Goal: Transaction & Acquisition: Book appointment/travel/reservation

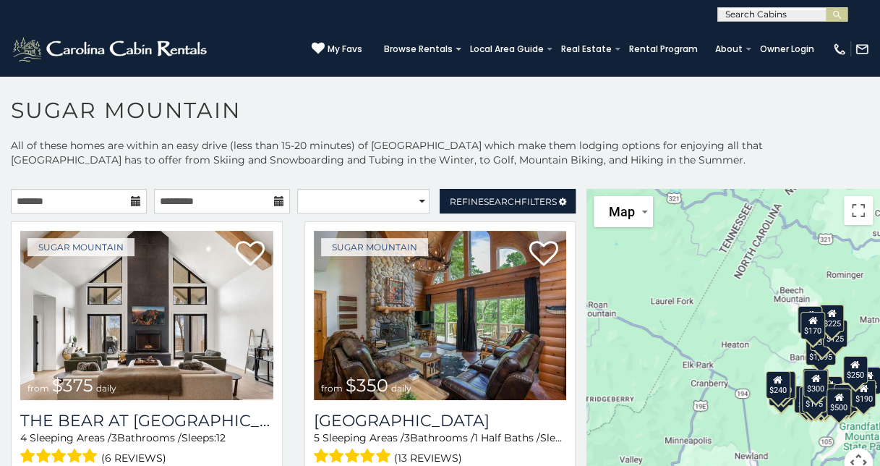
click at [135, 198] on icon at bounding box center [136, 201] width 10 height 10
click at [127, 207] on input "text" at bounding box center [79, 201] width 136 height 25
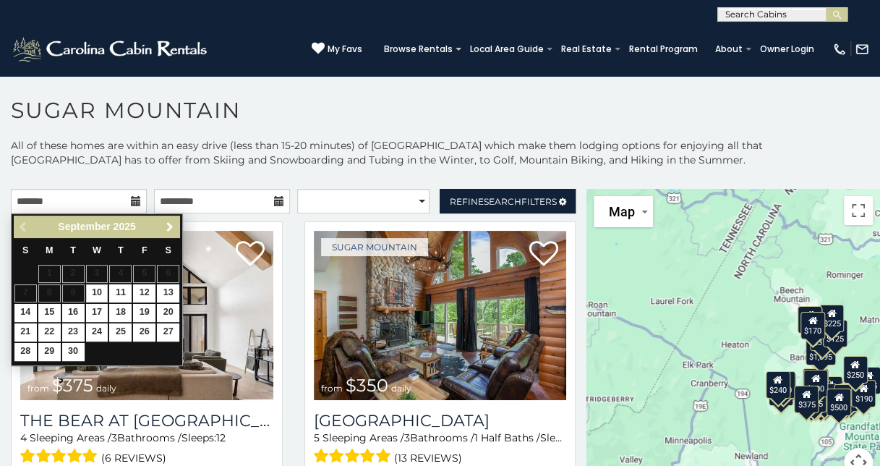
click at [169, 226] on span "Next" at bounding box center [170, 227] width 12 height 12
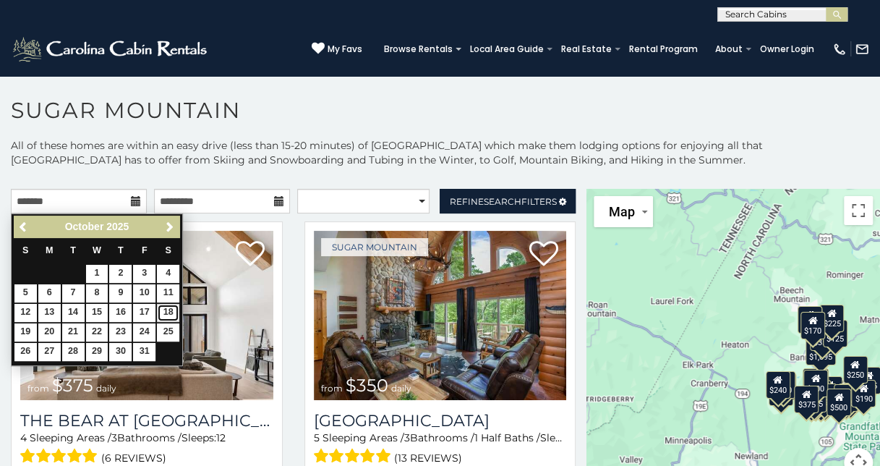
click at [169, 313] on link "18" at bounding box center [168, 313] width 22 height 18
type input "**********"
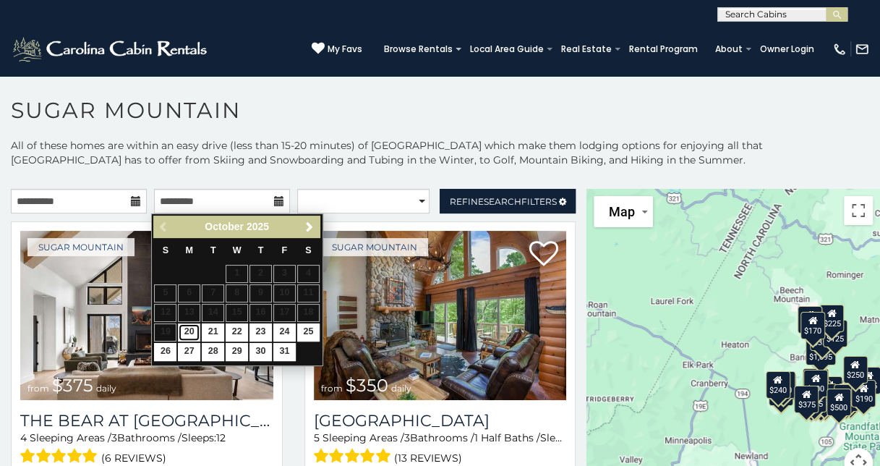
click at [184, 333] on link "20" at bounding box center [189, 332] width 22 height 18
type input "**********"
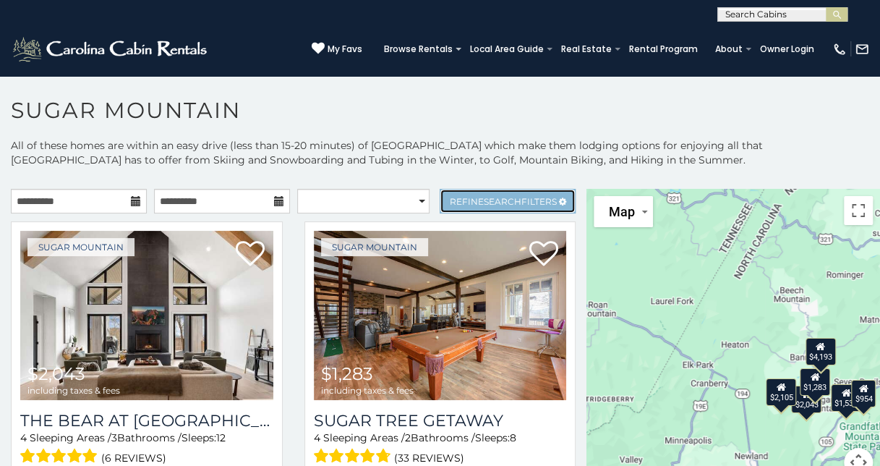
click at [471, 198] on span "Refine Search Filters" at bounding box center [503, 201] width 107 height 11
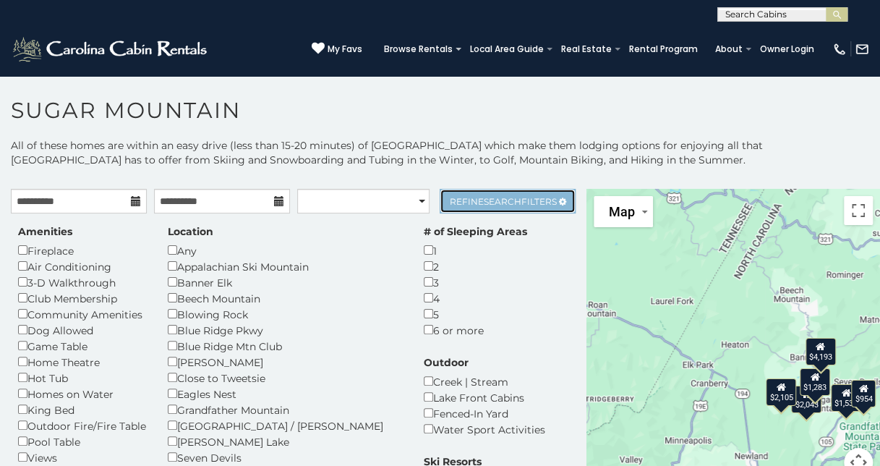
click at [486, 205] on link "Refine Search Filters" at bounding box center [508, 201] width 136 height 25
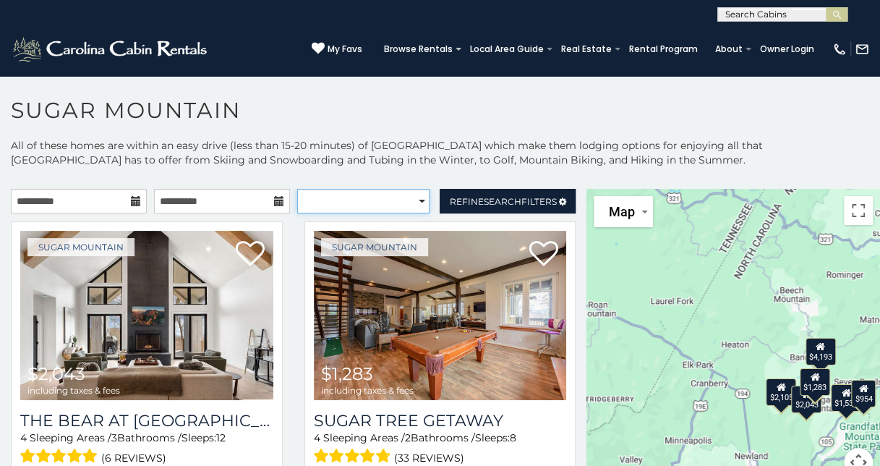
click at [399, 200] on select "**********" at bounding box center [363, 201] width 133 height 25
click at [404, 203] on select "**********" at bounding box center [363, 201] width 133 height 25
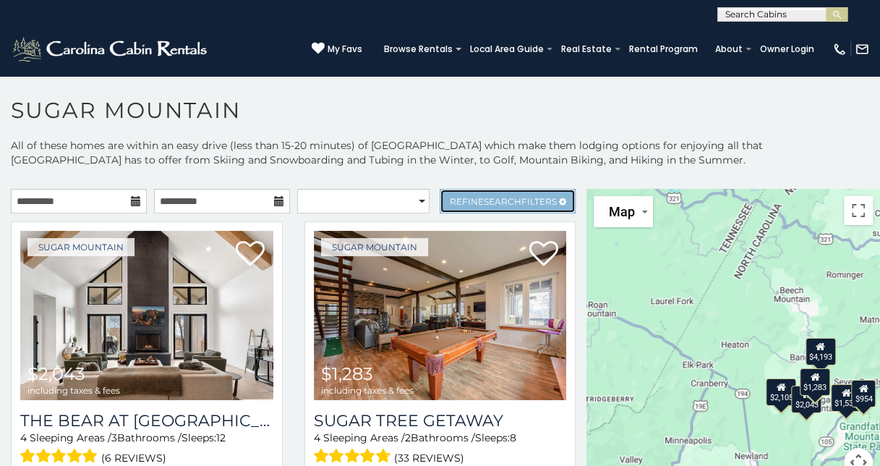
click at [492, 208] on link "Refine Search Filters" at bounding box center [508, 201] width 136 height 25
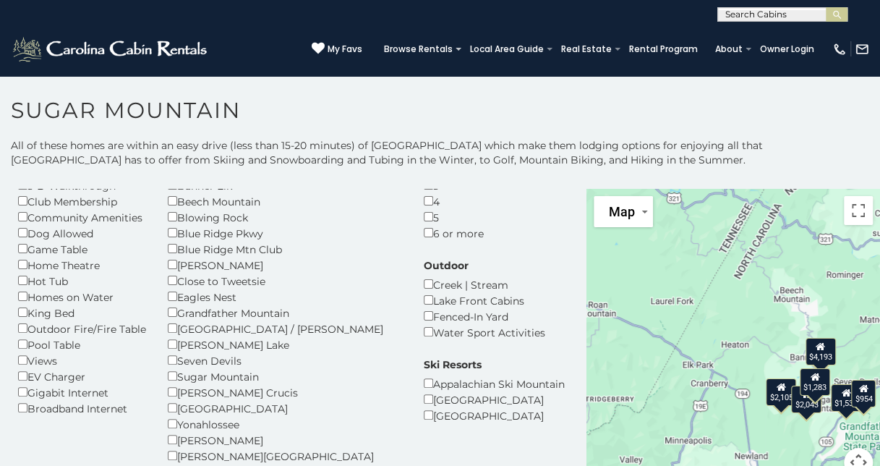
scroll to position [217, 0]
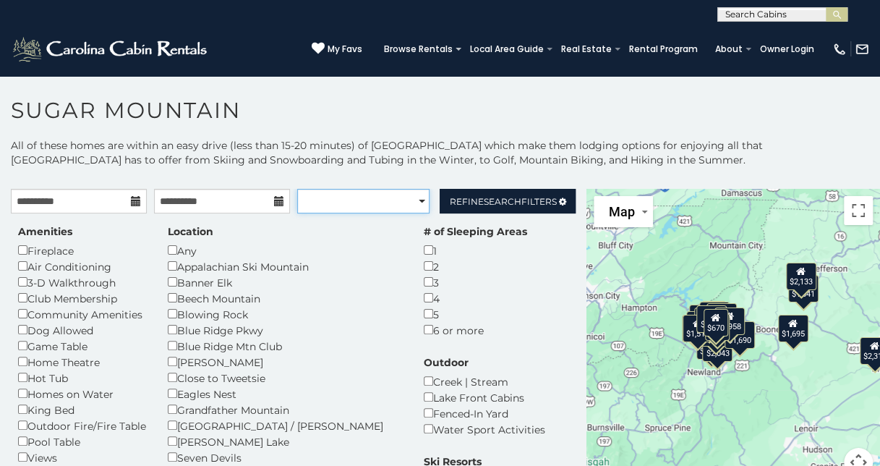
click at [414, 201] on select "**********" at bounding box center [363, 201] width 133 height 25
select select "*********"
click at [297, 189] on select "**********" at bounding box center [363, 201] width 133 height 25
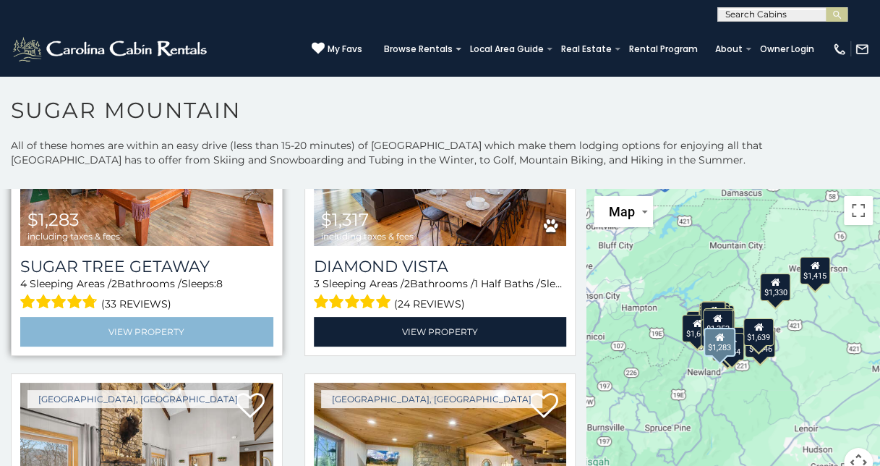
scroll to position [2821, 0]
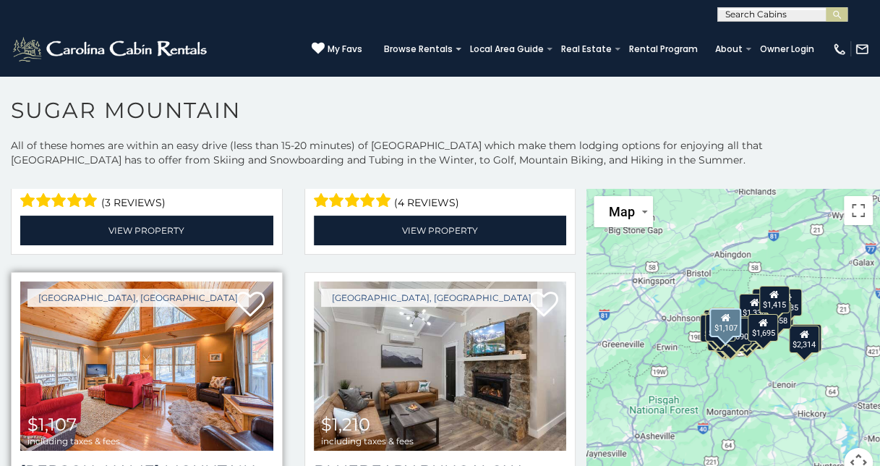
scroll to position [2098, 0]
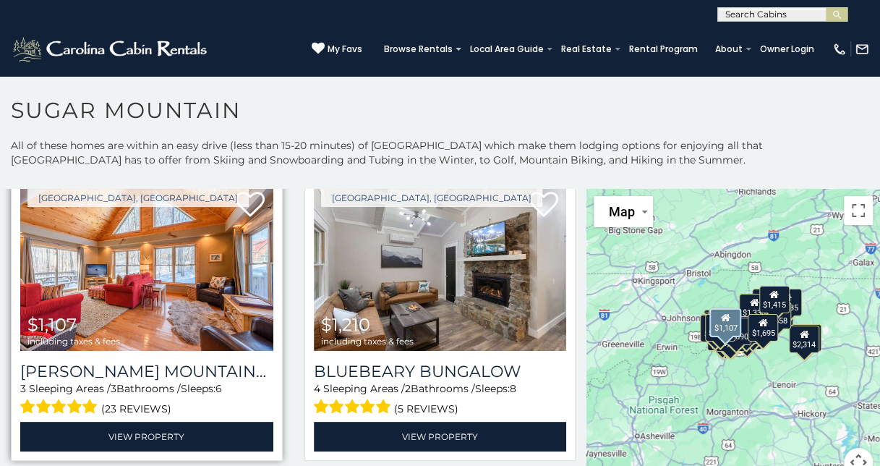
click at [135, 294] on img at bounding box center [146, 266] width 253 height 169
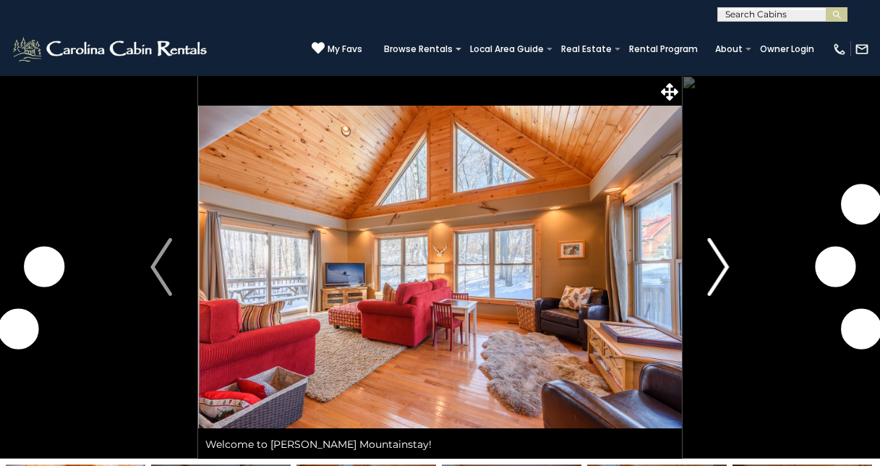
click at [712, 260] on img "Next" at bounding box center [719, 267] width 22 height 58
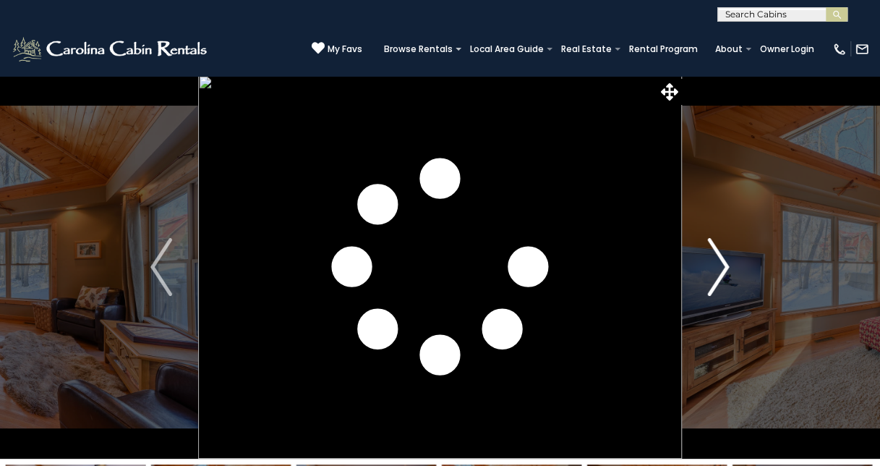
click at [713, 266] on img "Next" at bounding box center [719, 267] width 22 height 58
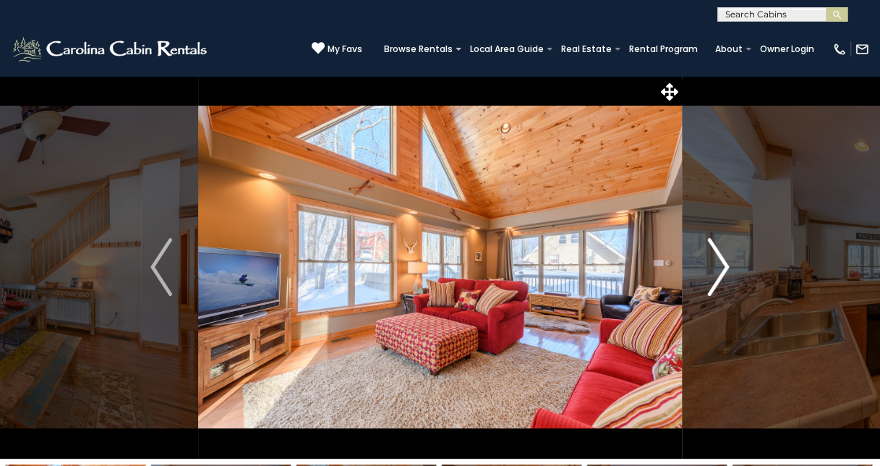
click at [713, 266] on img "Next" at bounding box center [719, 267] width 22 height 58
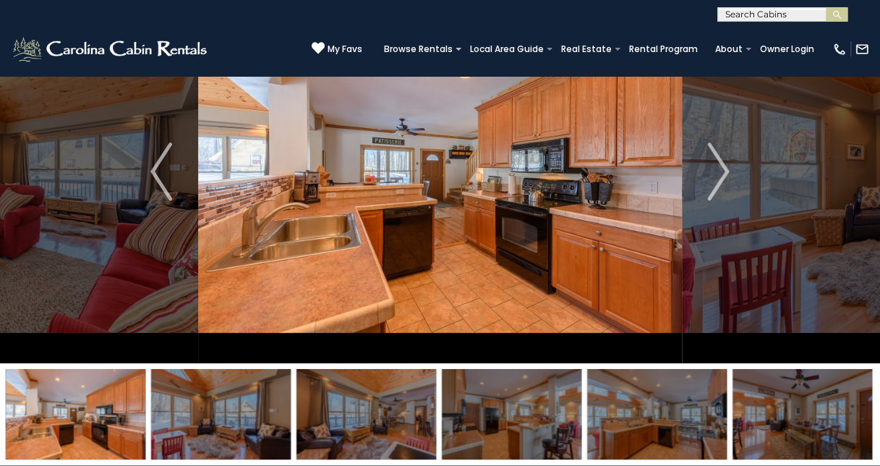
scroll to position [217, 0]
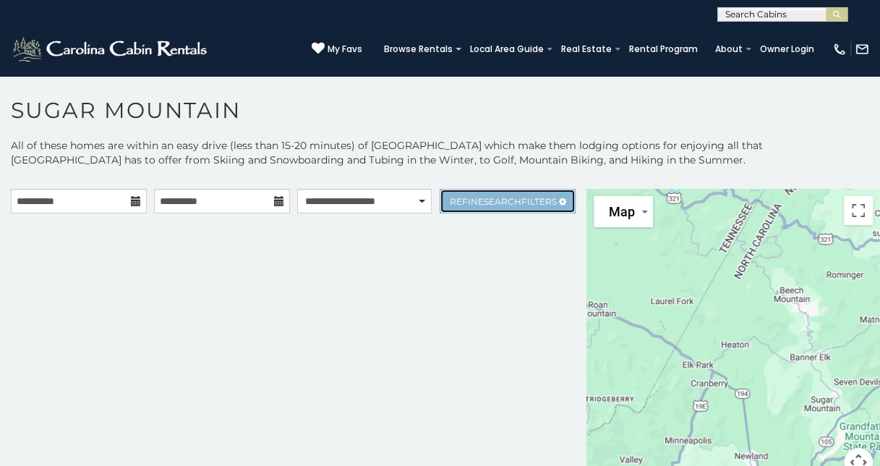
click at [490, 198] on span "Search" at bounding box center [503, 201] width 38 height 11
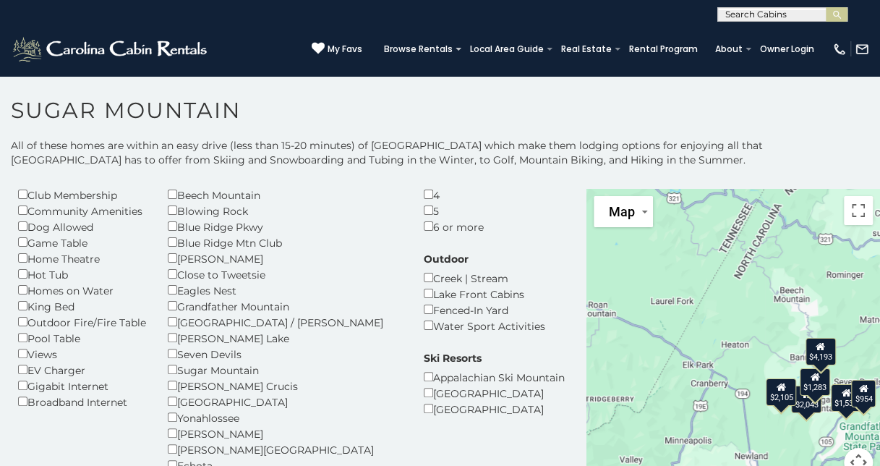
scroll to position [72, 0]
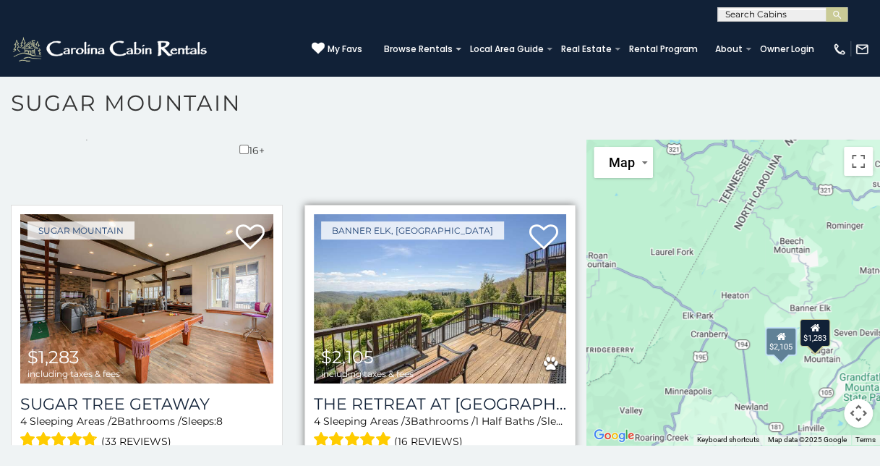
scroll to position [417, 0]
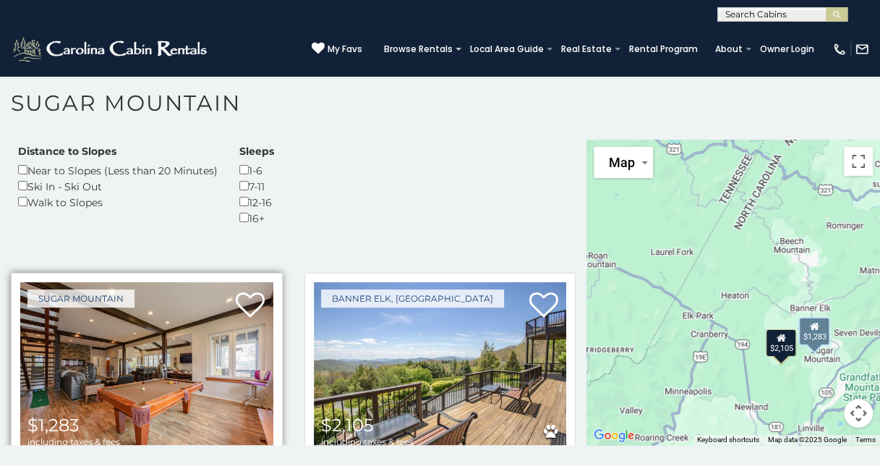
click at [130, 373] on img at bounding box center [146, 366] width 253 height 169
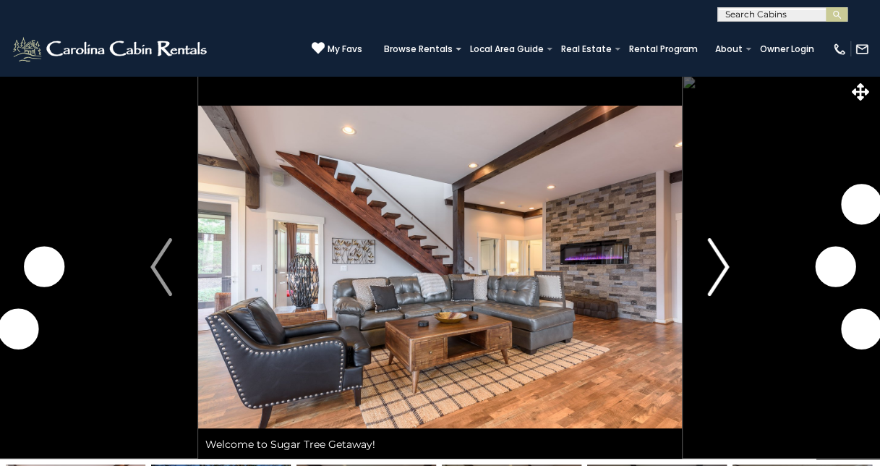
click at [713, 266] on img "Next" at bounding box center [719, 267] width 22 height 58
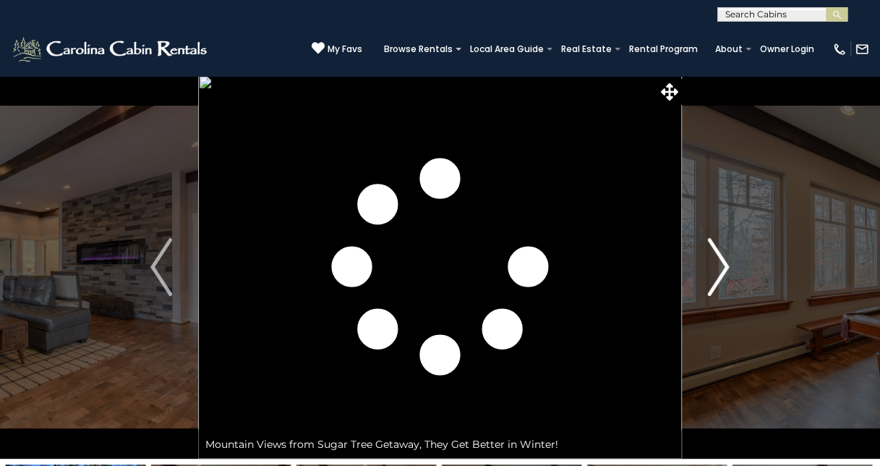
click at [713, 266] on img "Next" at bounding box center [719, 267] width 22 height 58
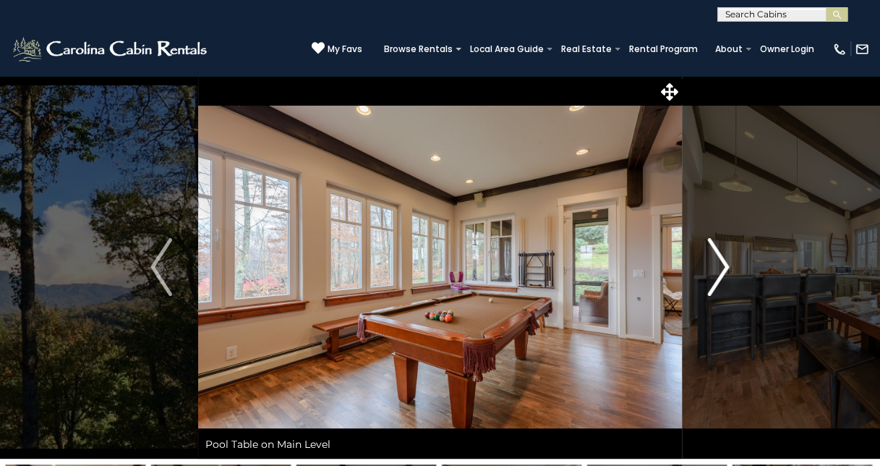
click at [713, 266] on img "Next" at bounding box center [719, 267] width 22 height 58
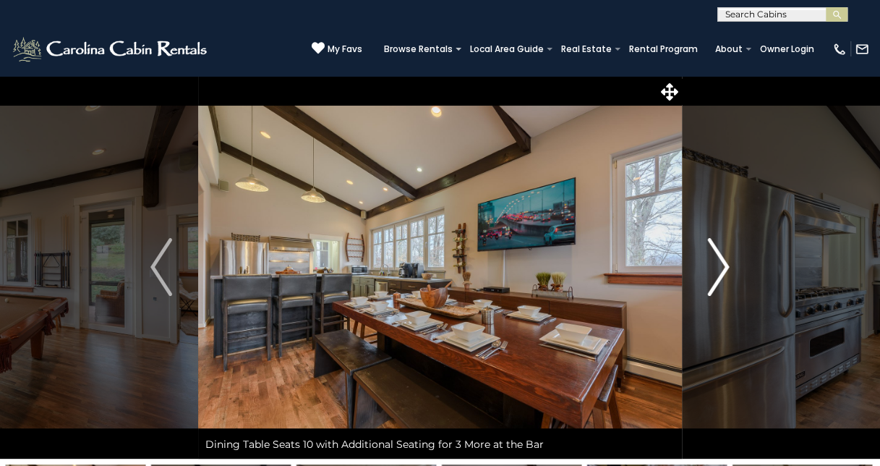
click at [713, 266] on img "Next" at bounding box center [719, 267] width 22 height 58
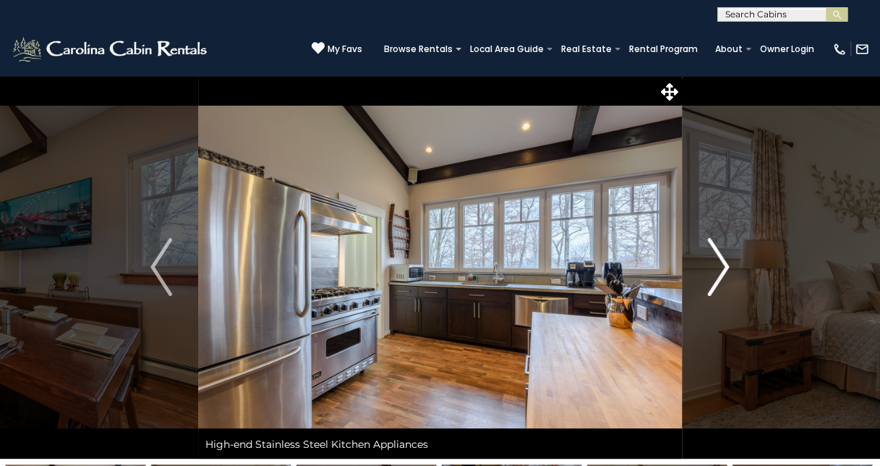
click at [713, 266] on img "Next" at bounding box center [719, 267] width 22 height 58
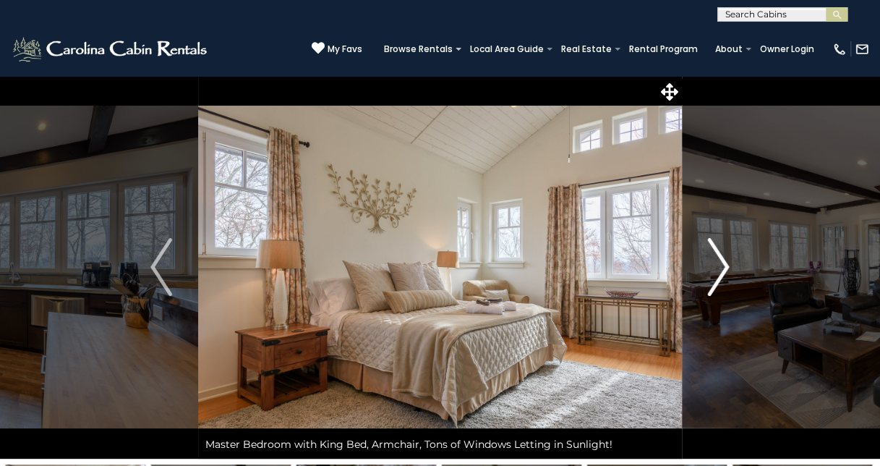
click at [713, 266] on img "Next" at bounding box center [719, 267] width 22 height 58
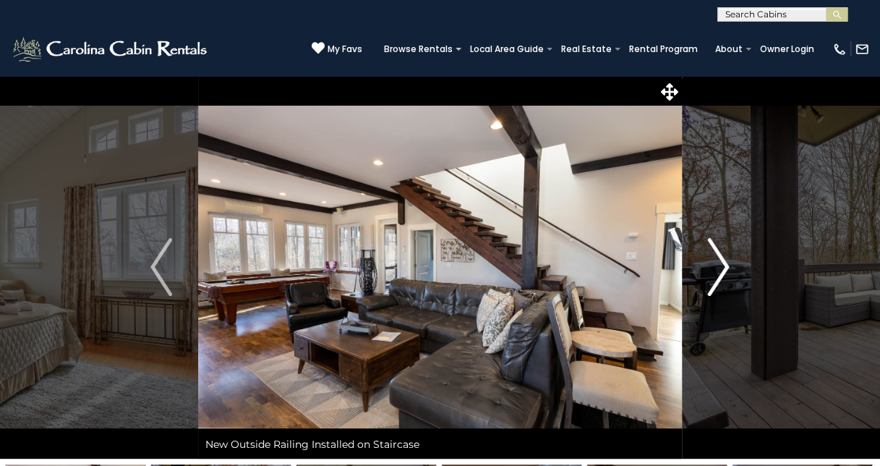
click at [713, 266] on img "Next" at bounding box center [719, 267] width 22 height 58
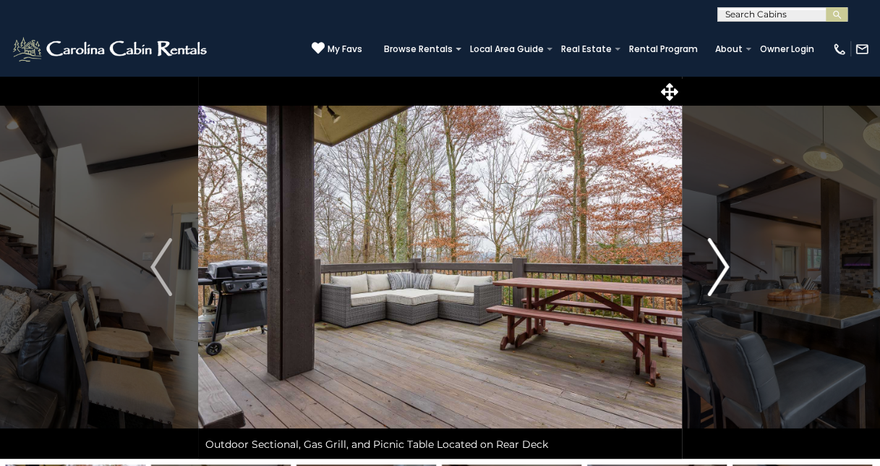
click at [713, 266] on img "Next" at bounding box center [719, 267] width 22 height 58
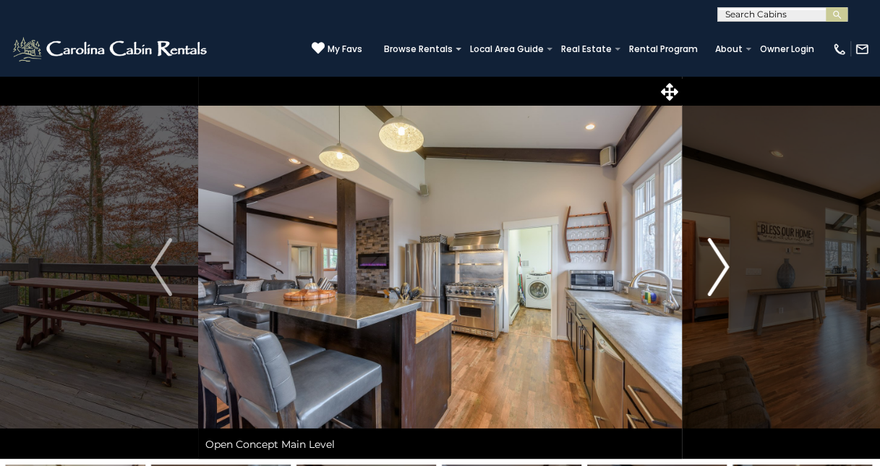
click at [713, 266] on img "Next" at bounding box center [719, 267] width 22 height 58
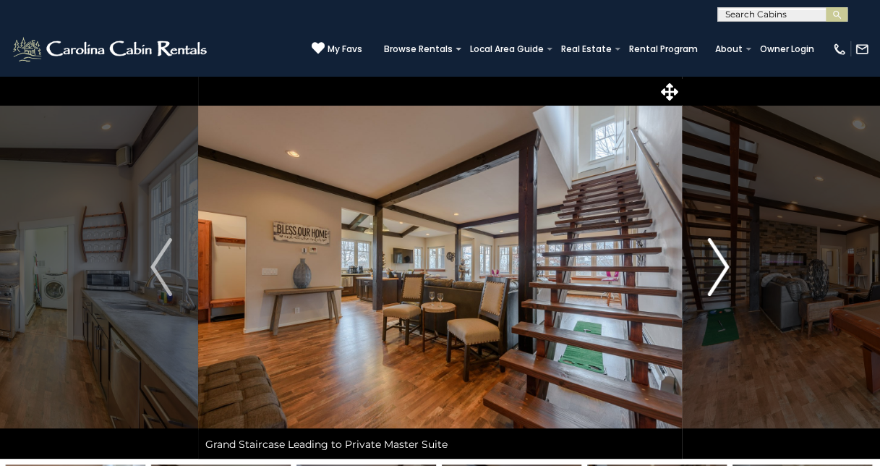
click at [713, 266] on img "Next" at bounding box center [719, 267] width 22 height 58
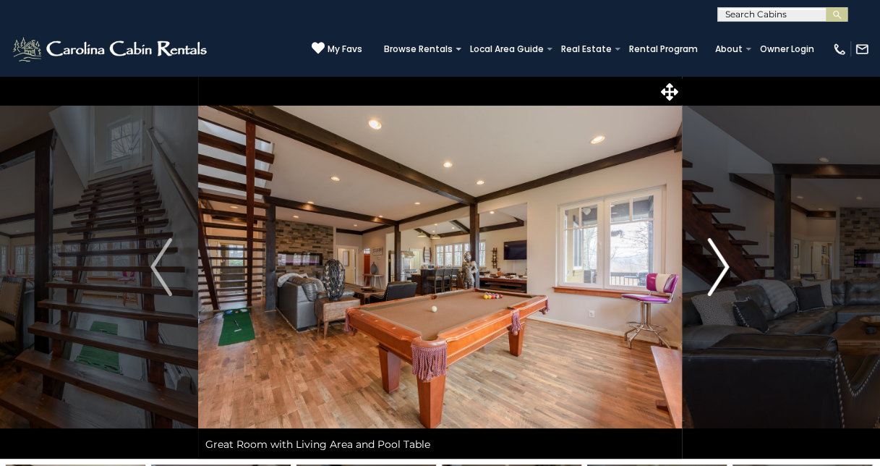
click at [713, 266] on img "Next" at bounding box center [719, 267] width 22 height 58
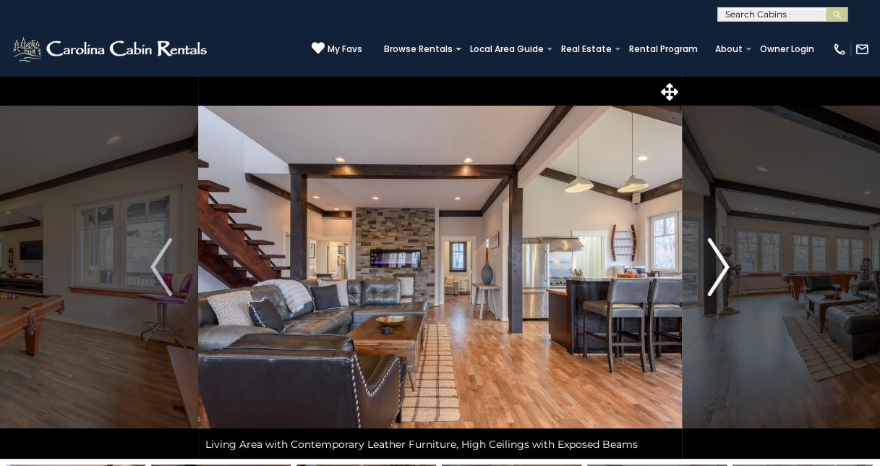
click at [713, 266] on img "Next" at bounding box center [719, 267] width 22 height 58
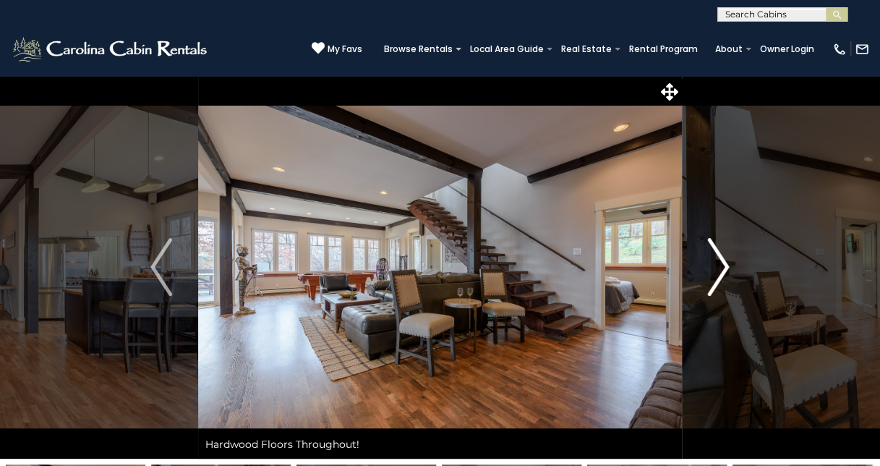
click at [713, 266] on img "Next" at bounding box center [719, 267] width 22 height 58
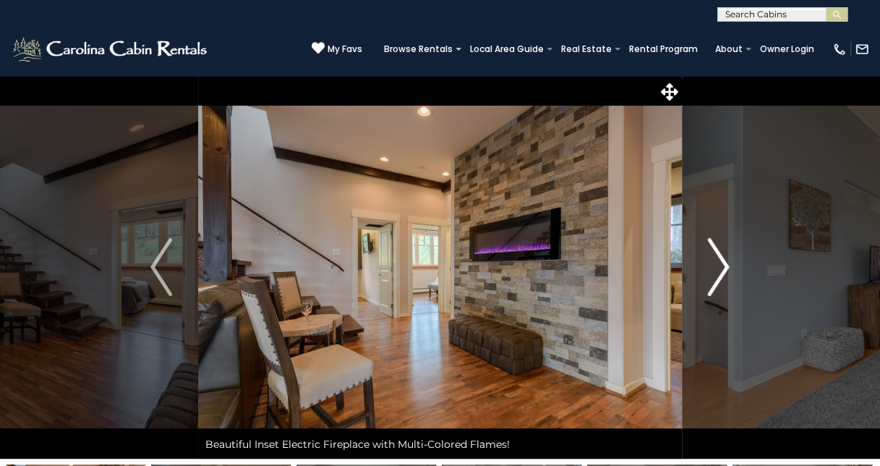
click at [713, 266] on img "Next" at bounding box center [719, 267] width 22 height 58
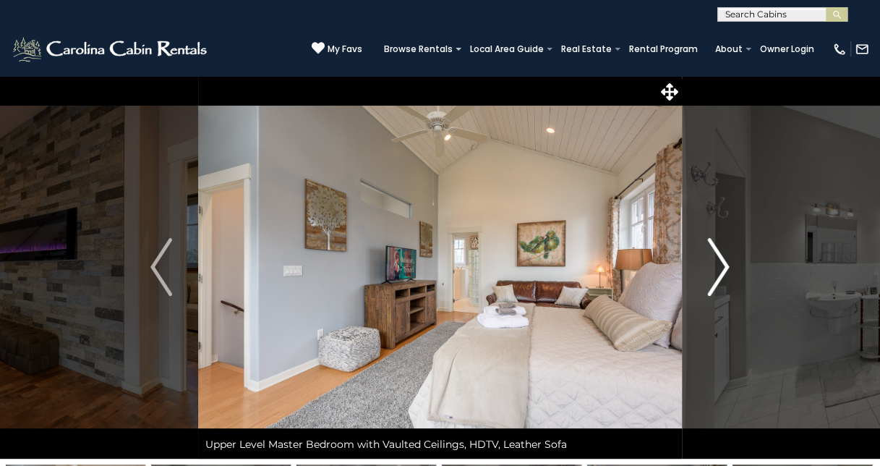
click at [713, 266] on img "Next" at bounding box center [719, 267] width 22 height 58
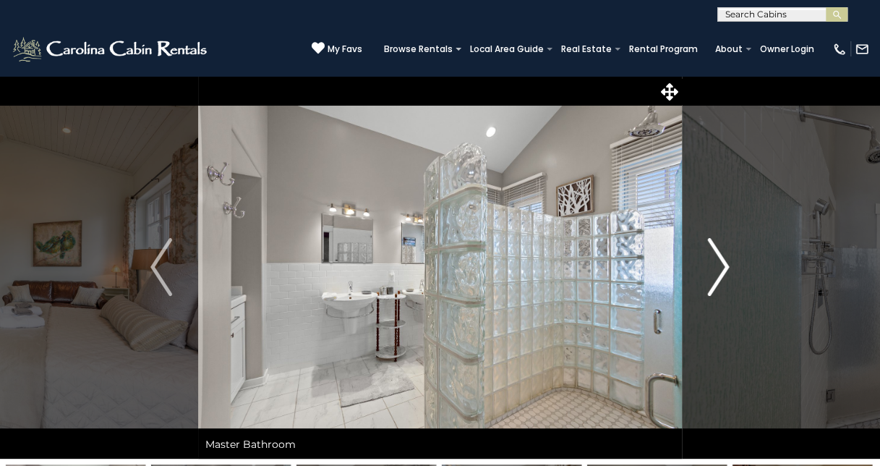
click at [713, 266] on img "Next" at bounding box center [719, 267] width 22 height 58
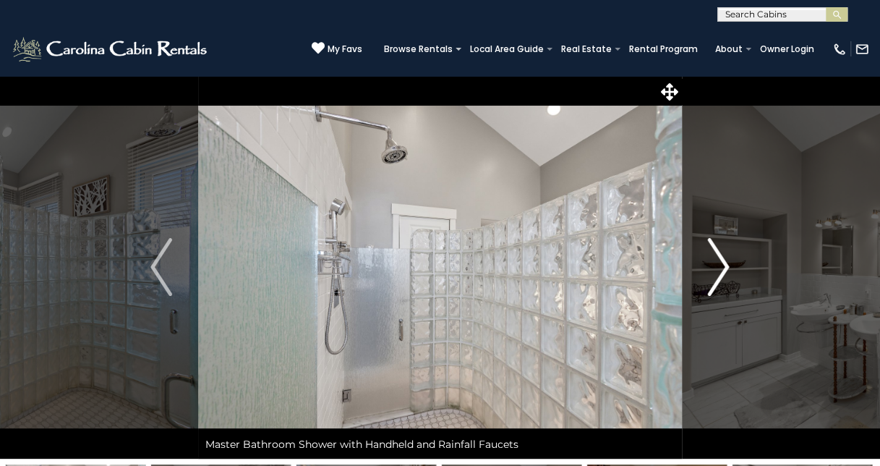
click at [713, 266] on img "Next" at bounding box center [719, 267] width 22 height 58
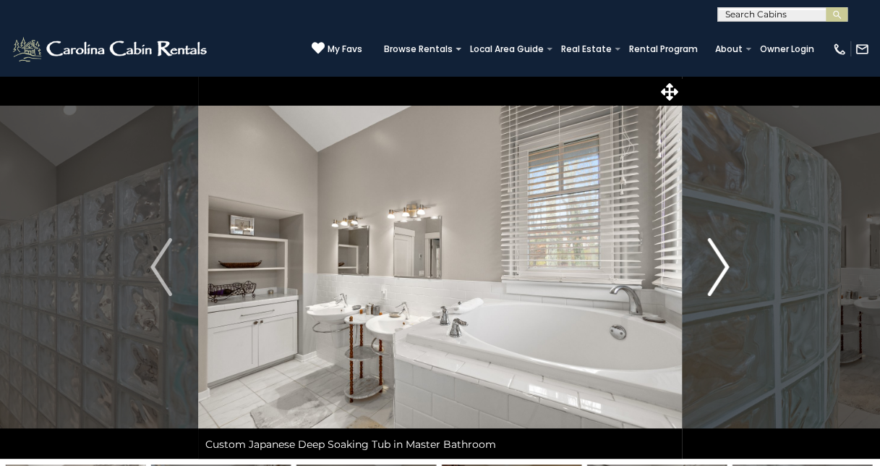
click at [713, 266] on img "Next" at bounding box center [719, 267] width 22 height 58
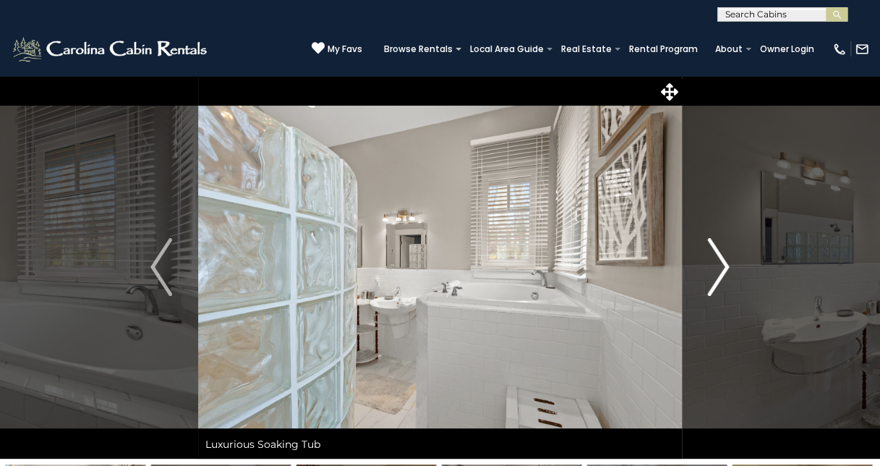
click at [713, 266] on img "Next" at bounding box center [719, 267] width 22 height 58
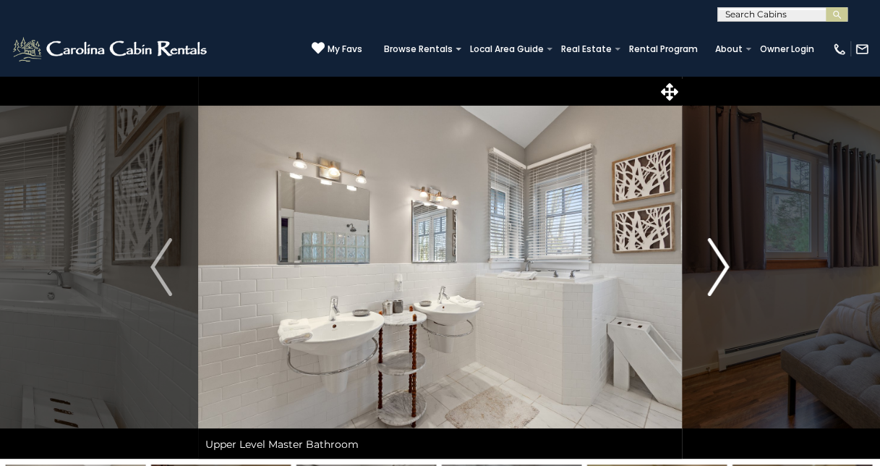
click at [713, 266] on img "Next" at bounding box center [719, 267] width 22 height 58
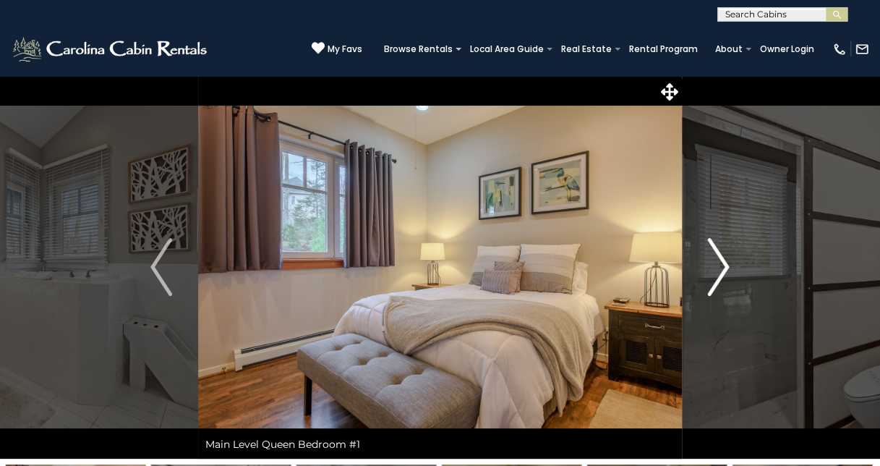
click at [713, 266] on img "Next" at bounding box center [719, 267] width 22 height 58
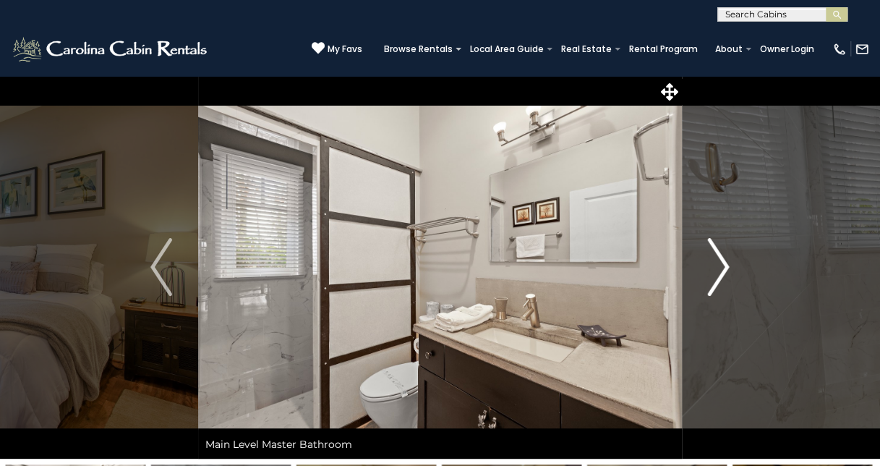
click at [713, 266] on img "Next" at bounding box center [719, 267] width 22 height 58
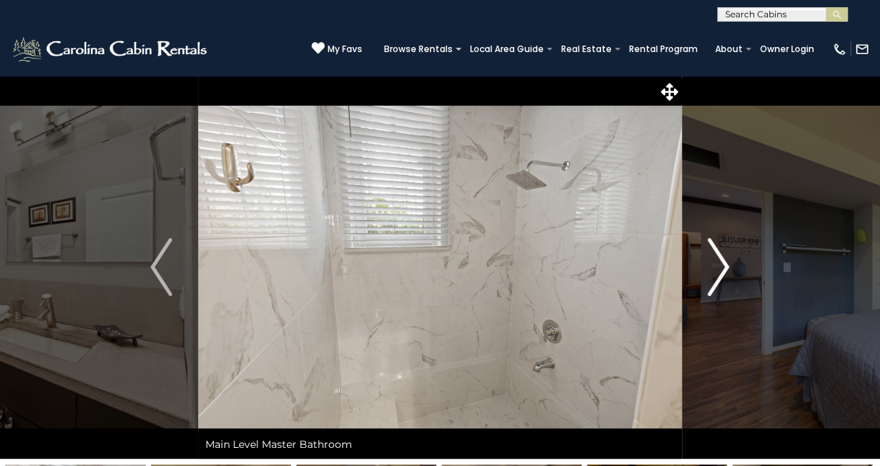
click at [713, 266] on img "Next" at bounding box center [719, 267] width 22 height 58
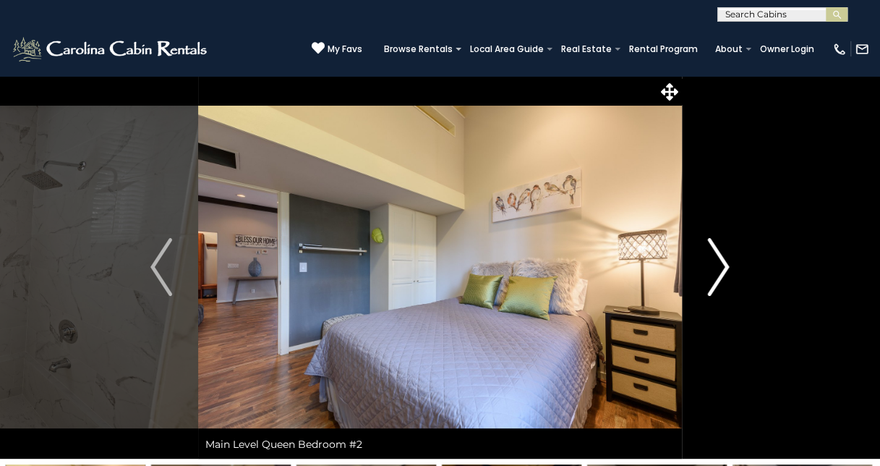
click at [713, 266] on img "Next" at bounding box center [719, 267] width 22 height 58
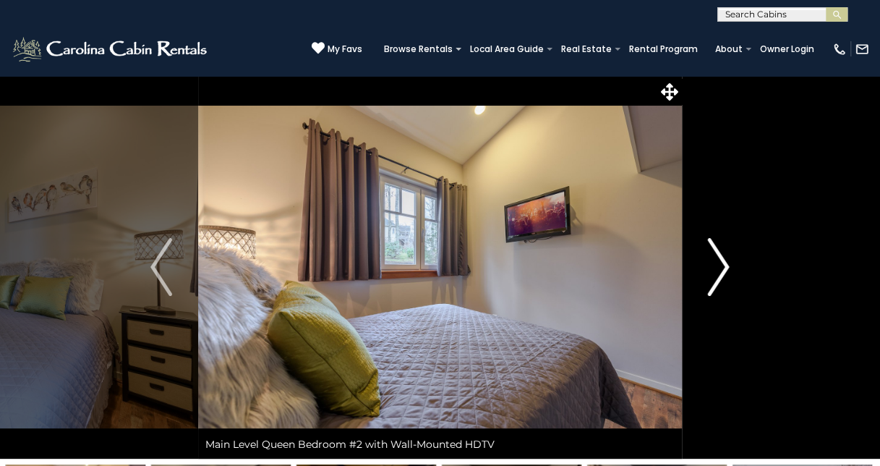
click at [713, 266] on img "Next" at bounding box center [719, 267] width 22 height 58
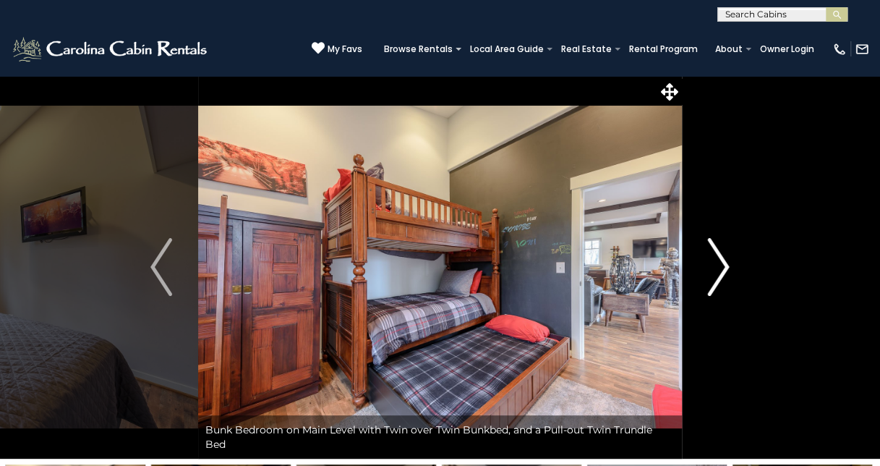
click at [713, 266] on img "Next" at bounding box center [719, 267] width 22 height 58
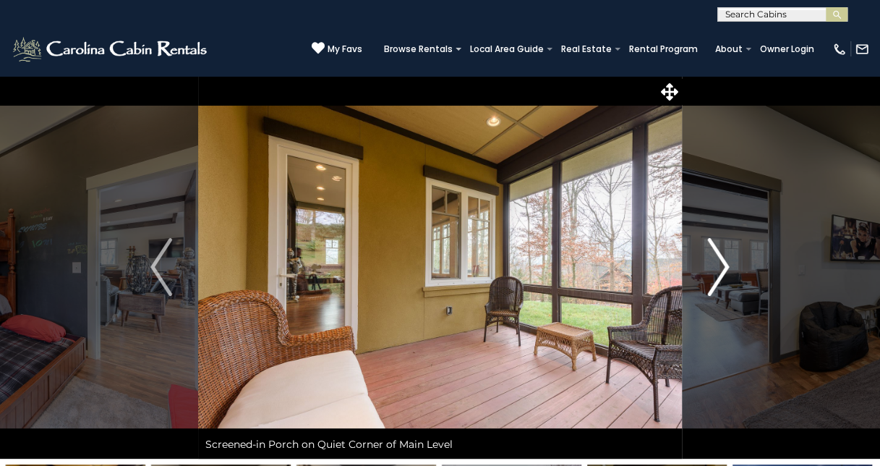
click at [713, 266] on img "Next" at bounding box center [719, 267] width 22 height 58
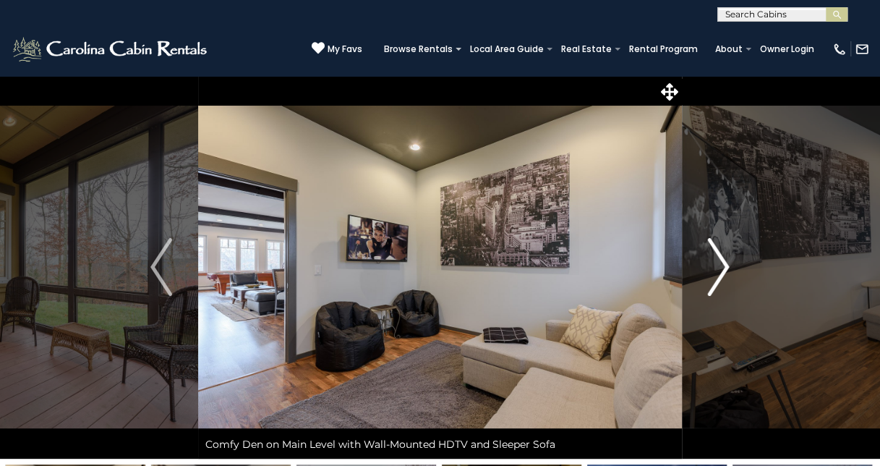
click at [713, 266] on img "Next" at bounding box center [719, 267] width 22 height 58
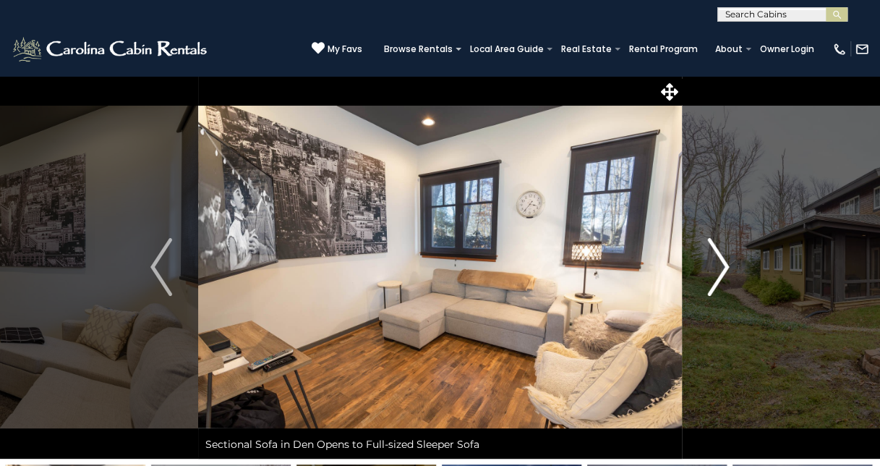
click at [713, 266] on img "Next" at bounding box center [719, 267] width 22 height 58
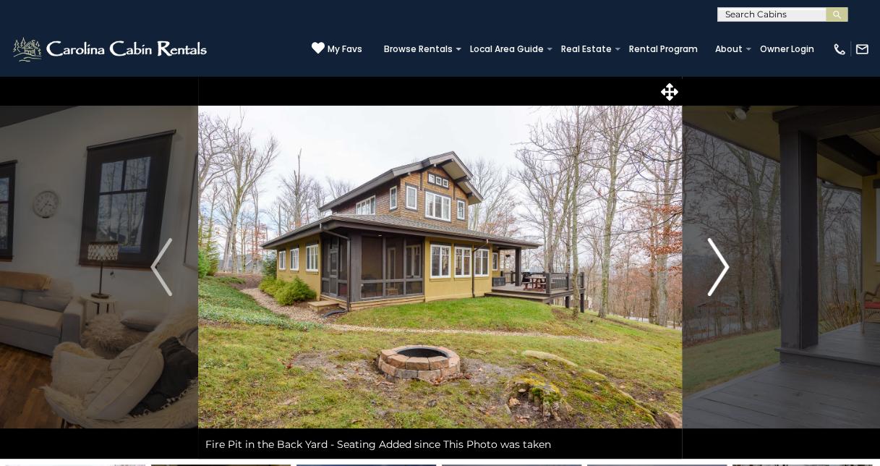
click at [713, 266] on img "Next" at bounding box center [719, 267] width 22 height 58
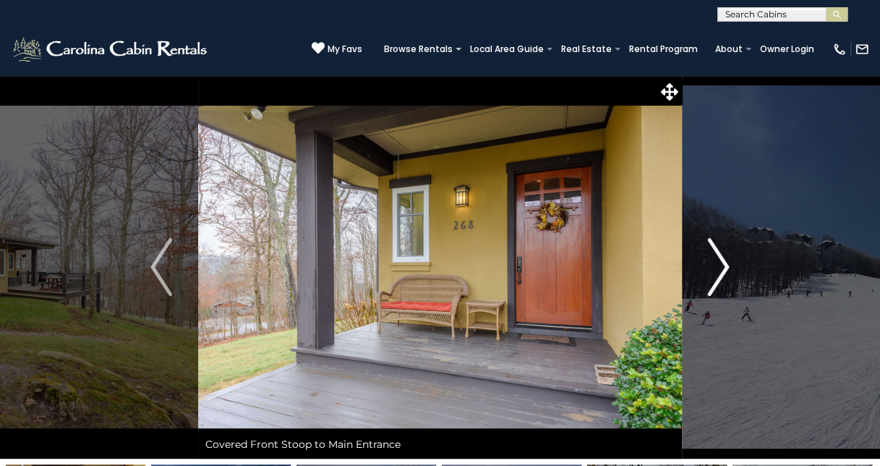
click at [713, 266] on img "Next" at bounding box center [719, 267] width 22 height 58
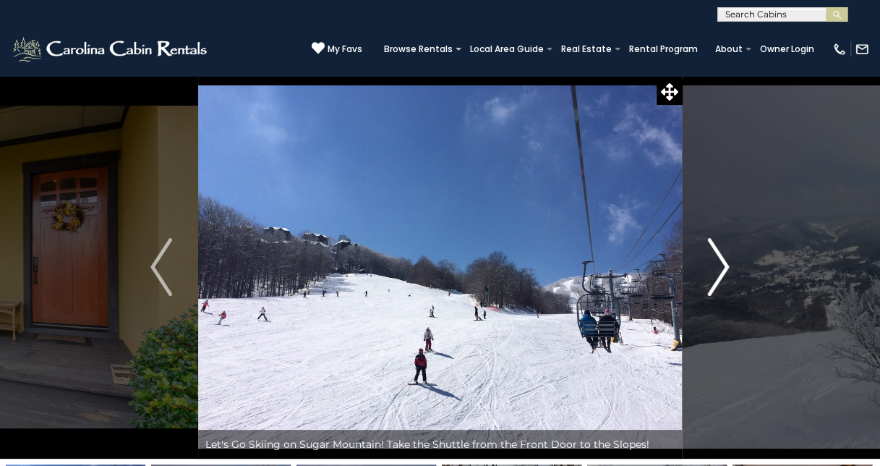
click at [713, 266] on img "Next" at bounding box center [719, 267] width 22 height 58
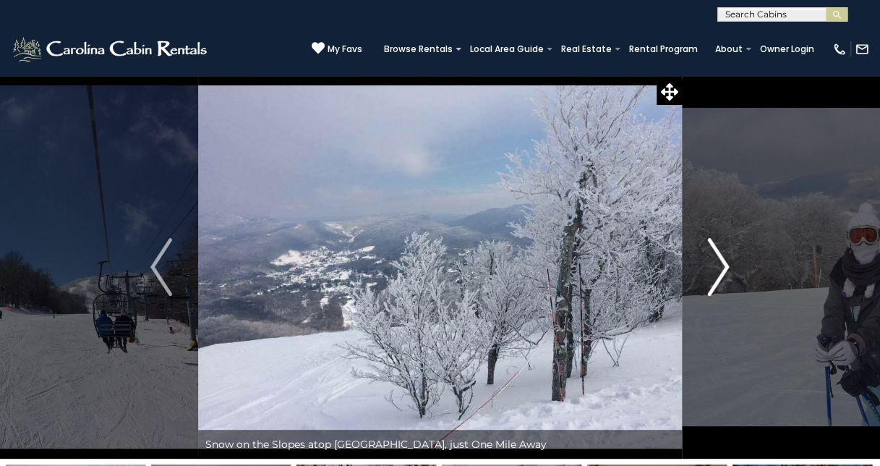
click at [713, 266] on img "Next" at bounding box center [719, 267] width 22 height 58
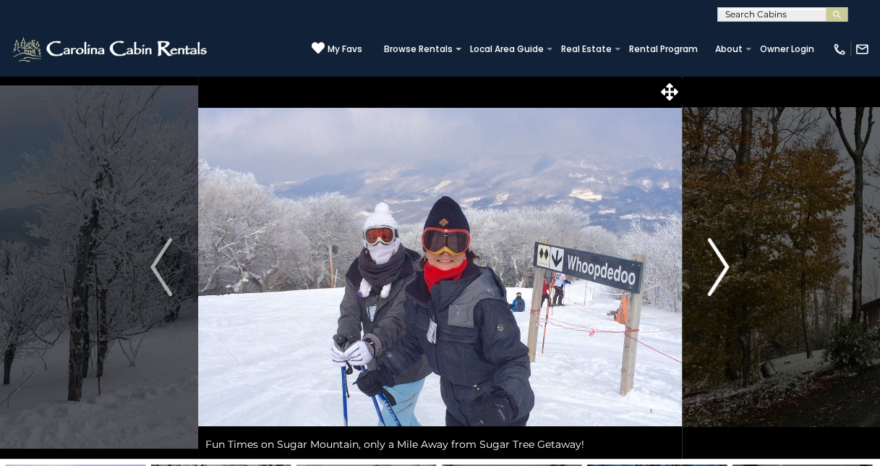
click at [713, 266] on img "Next" at bounding box center [719, 267] width 22 height 58
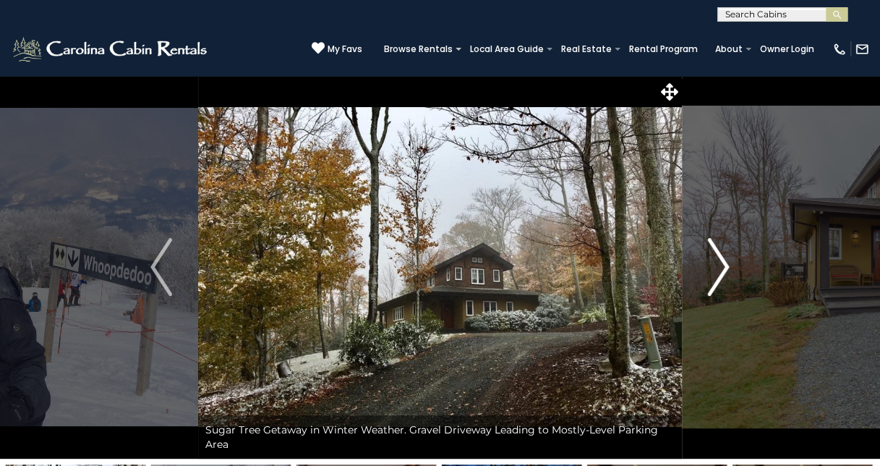
click at [713, 266] on img "Next" at bounding box center [719, 267] width 22 height 58
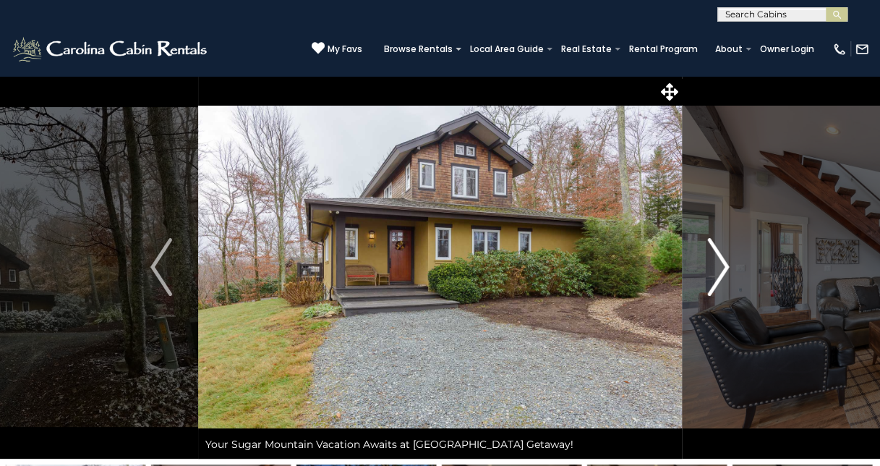
click at [713, 266] on img "Next" at bounding box center [719, 267] width 22 height 58
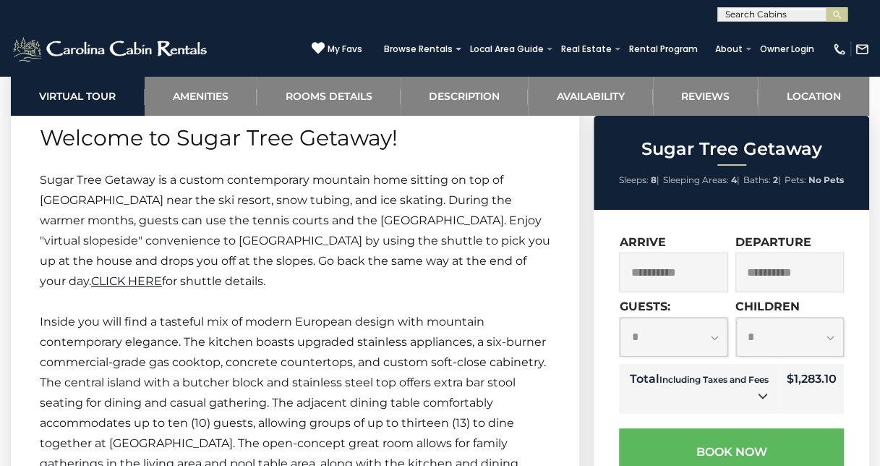
scroll to position [2604, 0]
